Goal: Transaction & Acquisition: Purchase product/service

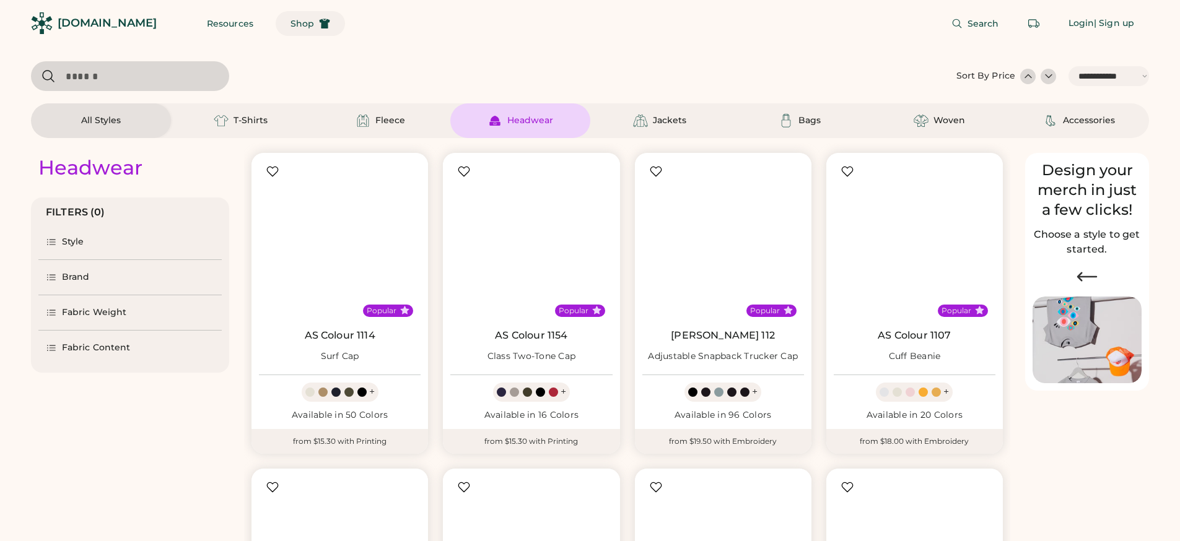
select select "*****"
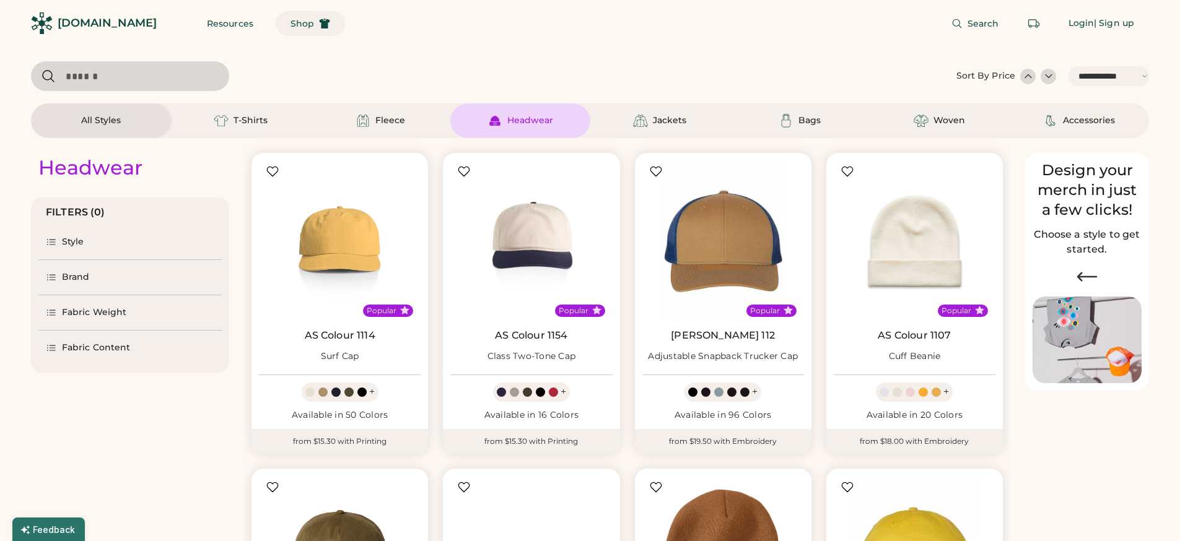
click at [291, 20] on span "Shop" at bounding box center [303, 23] width 24 height 9
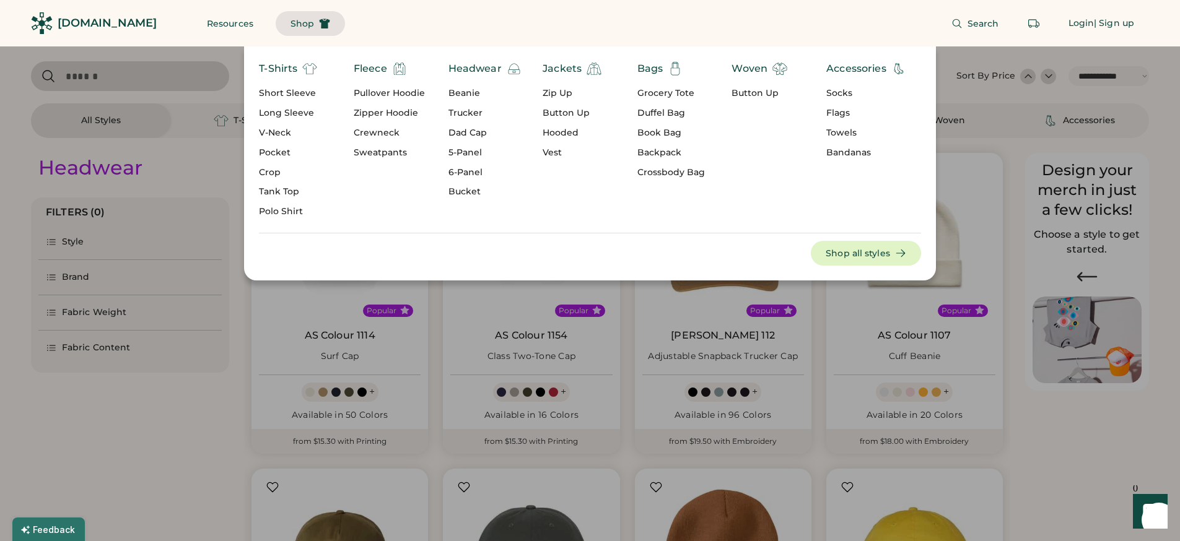
click at [366, 91] on div "Pullover Hoodie" at bounding box center [389, 93] width 71 height 12
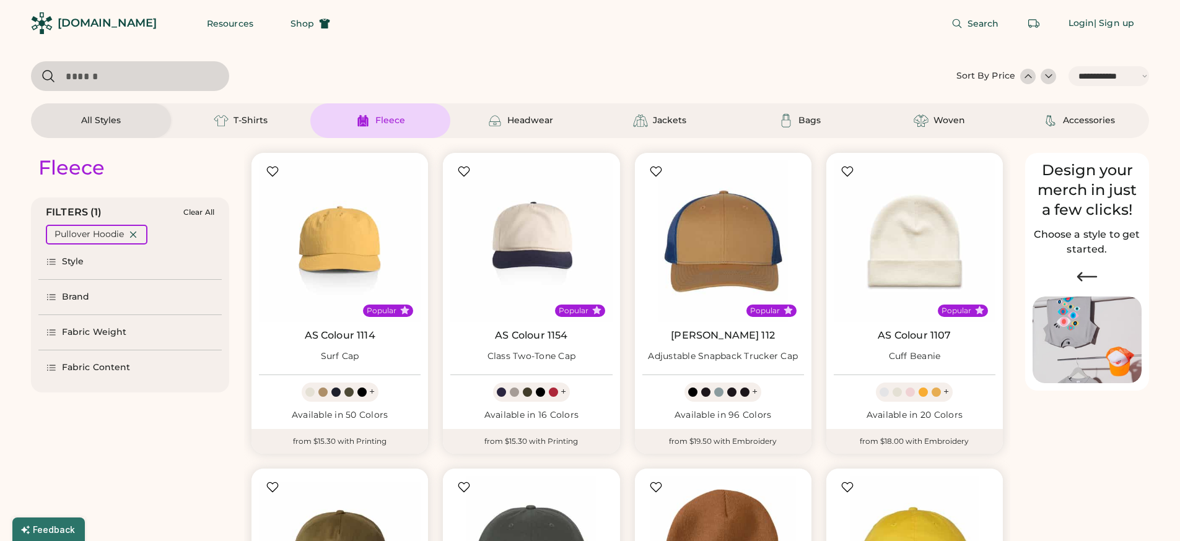
select select "*"
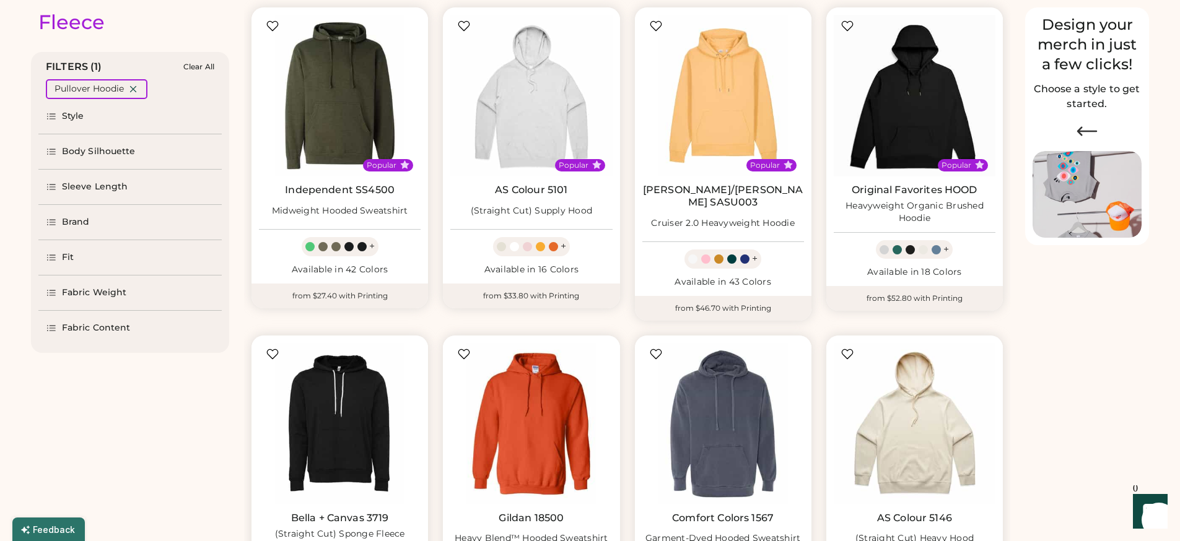
select select "*****"
select select "*"
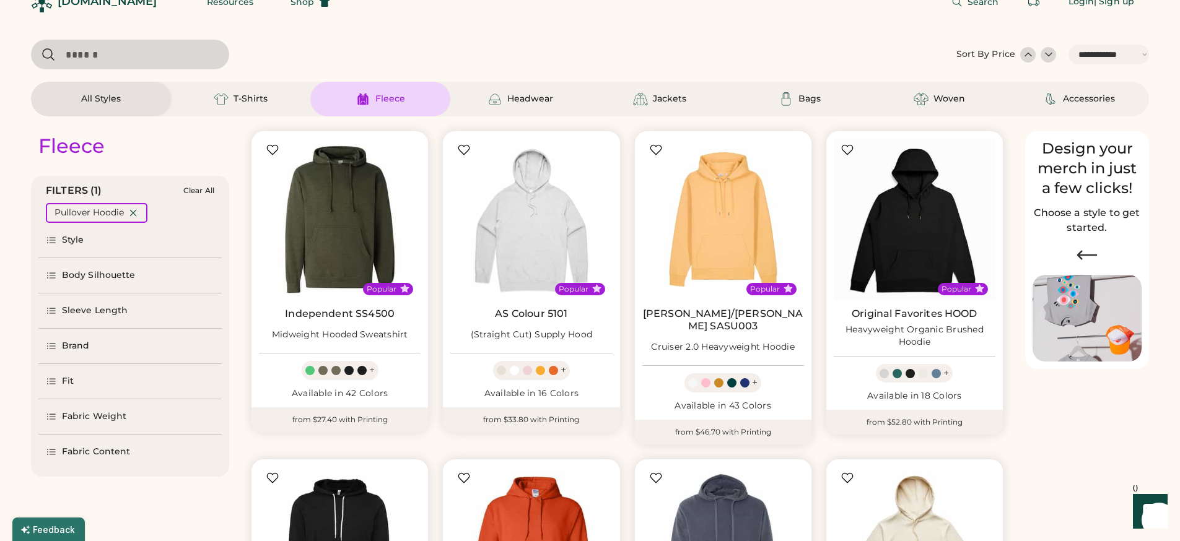
scroll to position [30, 0]
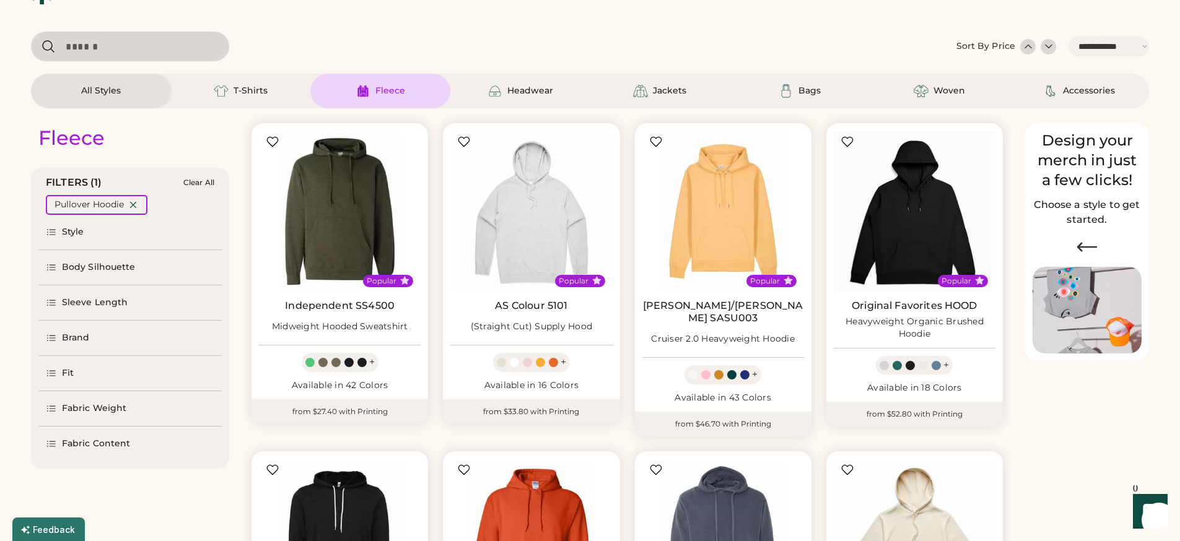
click at [76, 339] on div "Brand" at bounding box center [76, 338] width 28 height 12
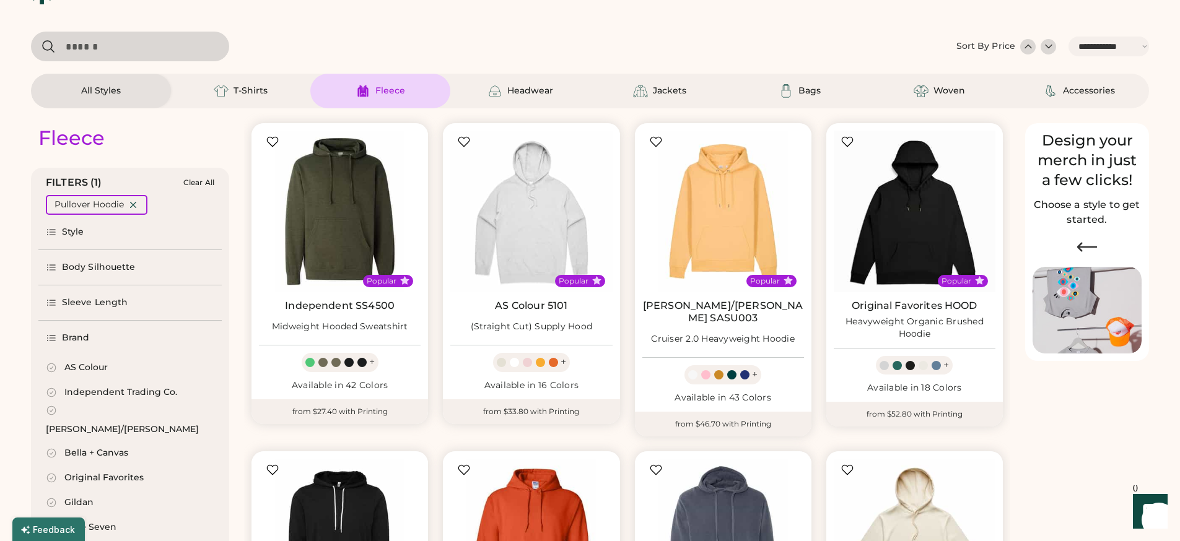
click at [72, 365] on div "AS Colour" at bounding box center [85, 368] width 43 height 12
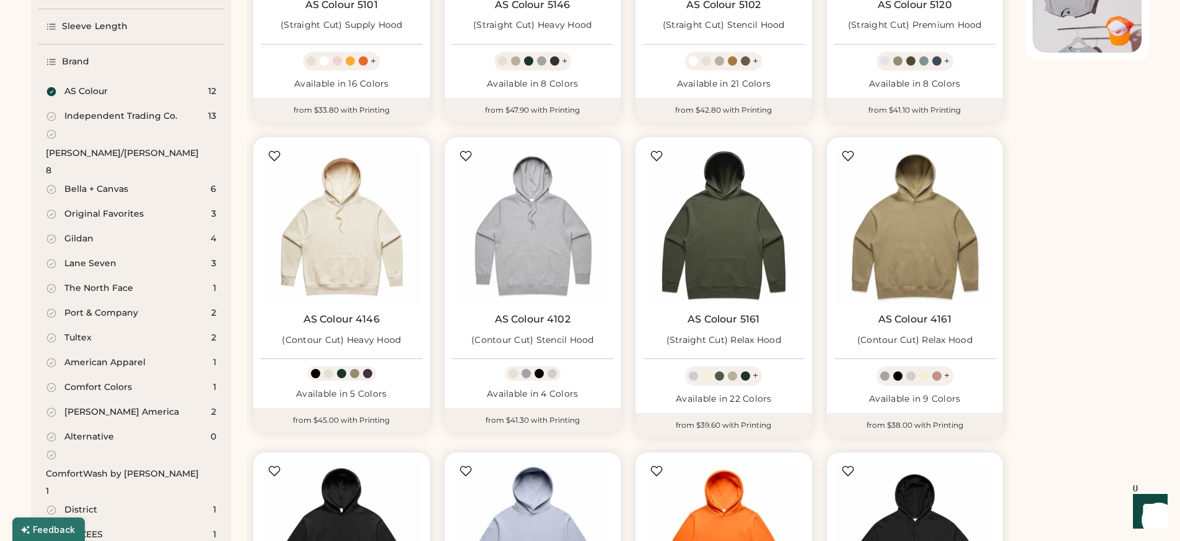
scroll to position [333, 0]
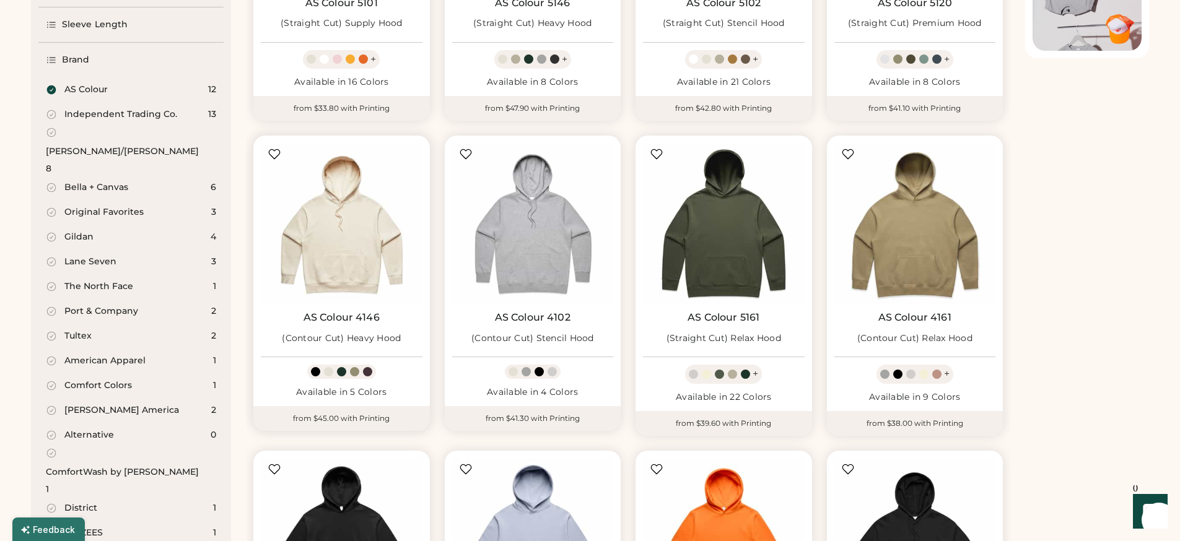
click at [329, 261] on img at bounding box center [342, 224] width 162 height 162
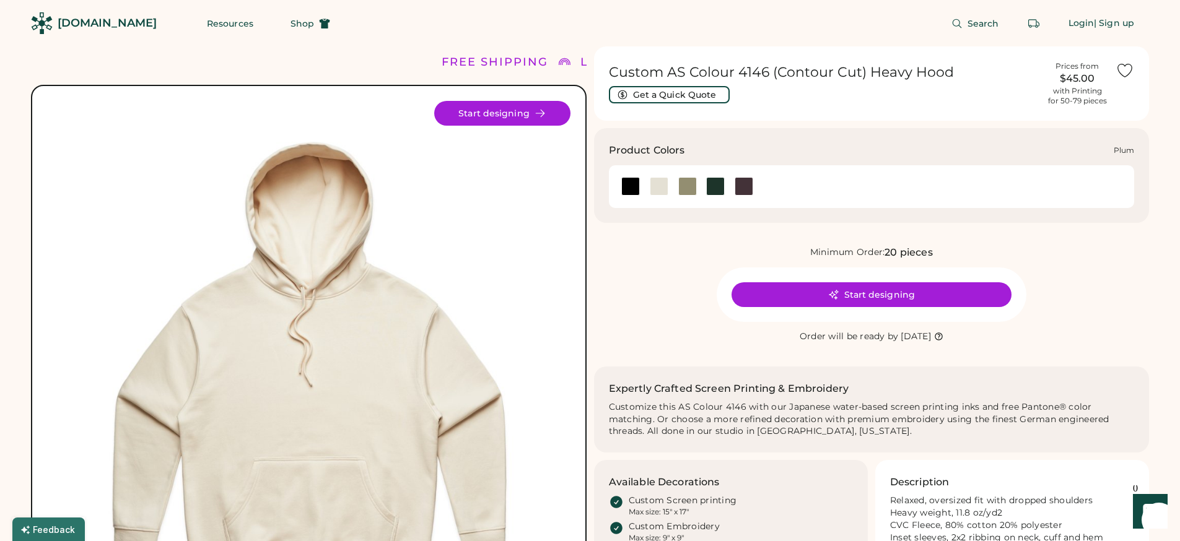
click at [738, 185] on div at bounding box center [744, 186] width 19 height 19
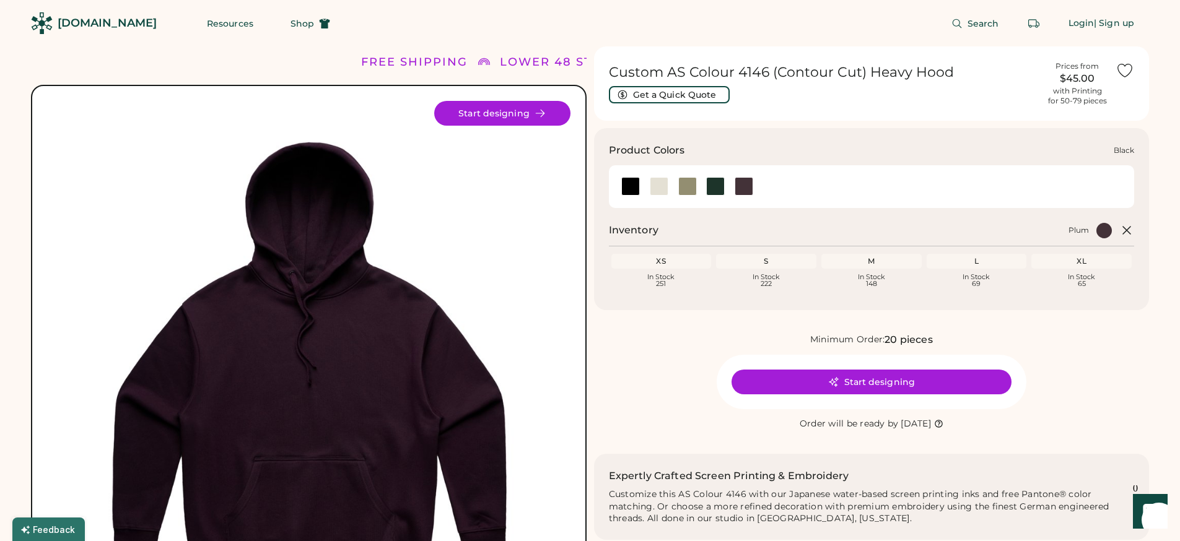
click at [636, 188] on div at bounding box center [630, 186] width 19 height 19
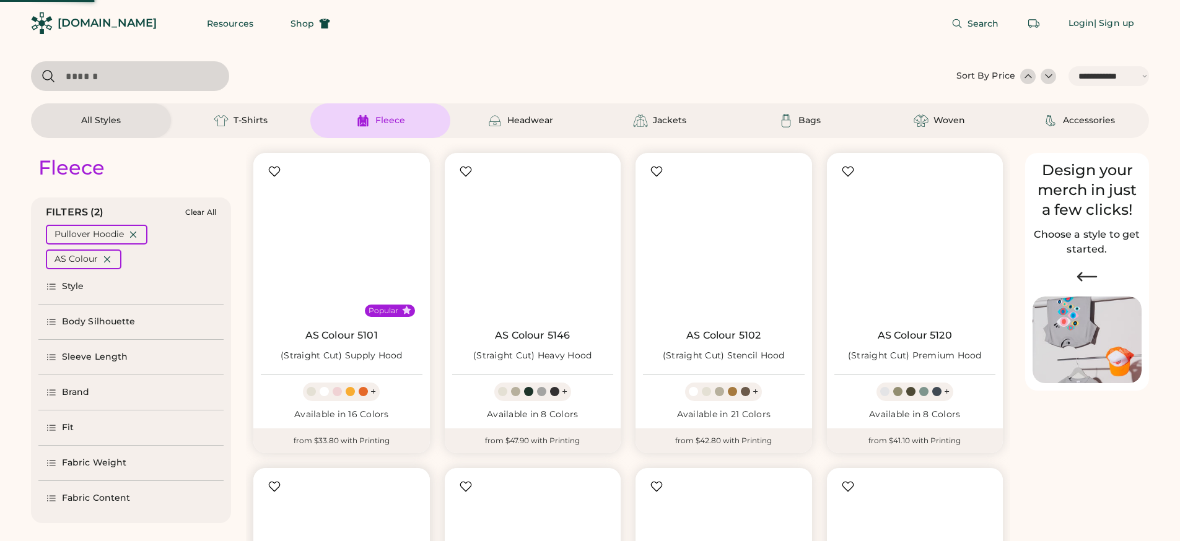
select select "*****"
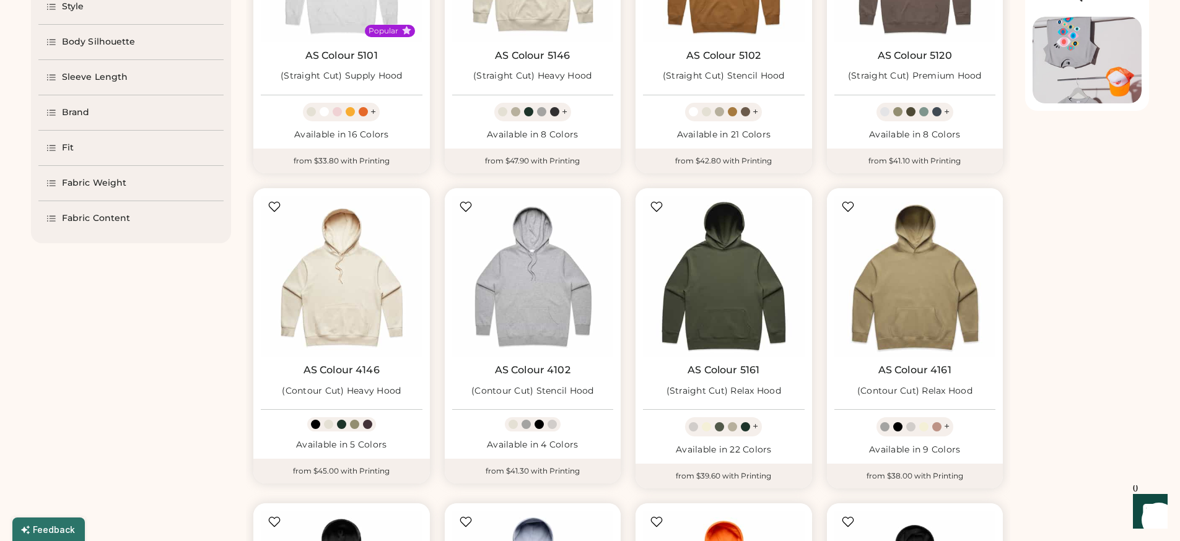
scroll to position [282, 0]
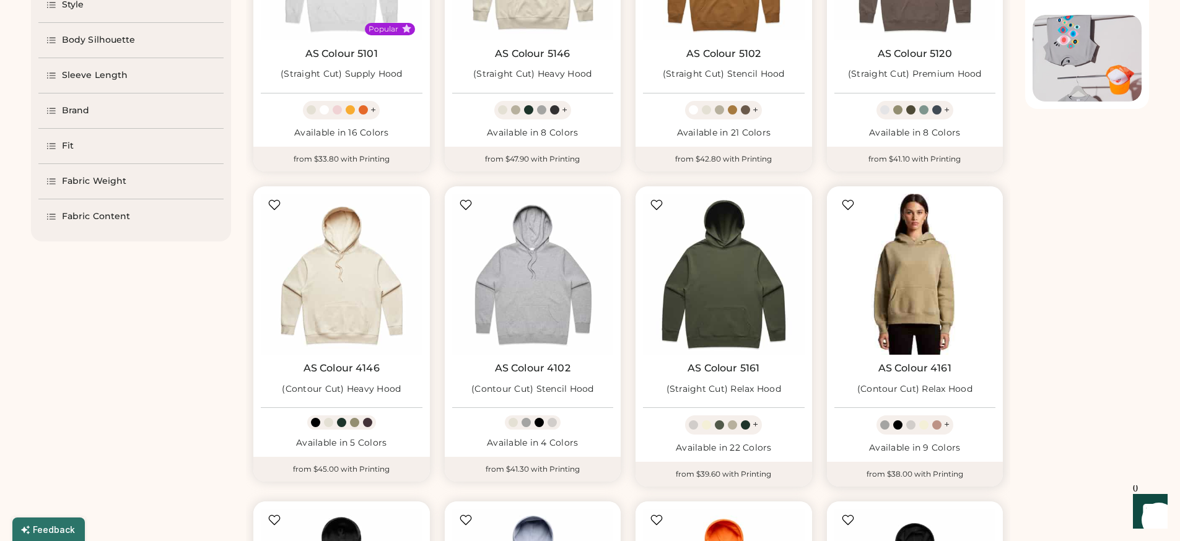
click at [918, 297] on img at bounding box center [915, 275] width 162 height 162
